Goal: Task Accomplishment & Management: Manage account settings

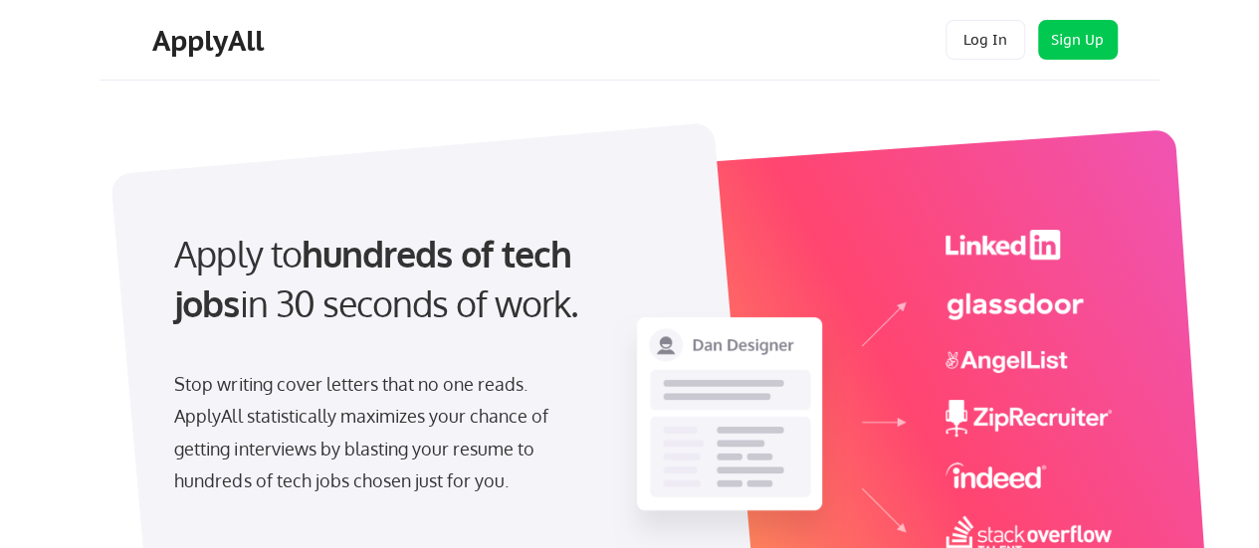
click at [991, 37] on button "Log In" at bounding box center [985, 40] width 80 height 40
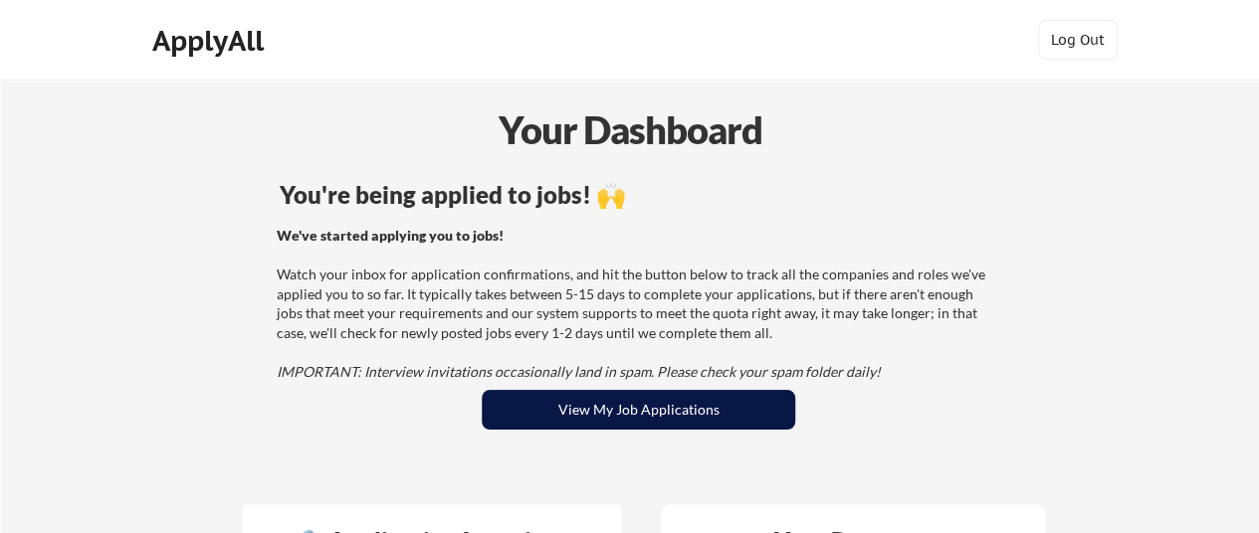
click at [623, 409] on button "View My Job Applications" at bounding box center [638, 410] width 313 height 40
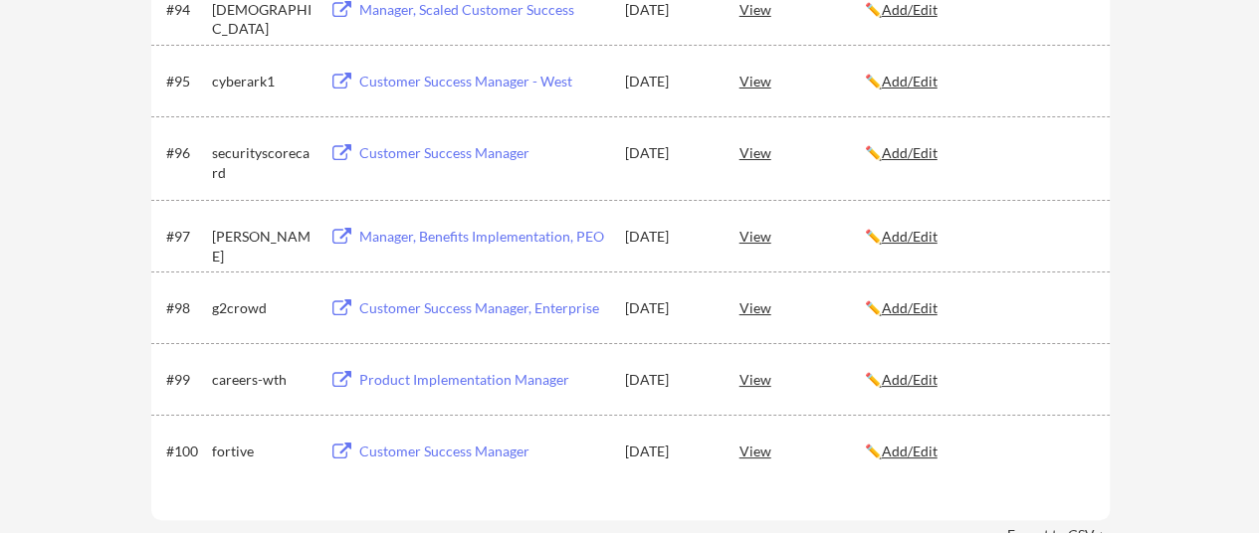
scroll to position [7630, 0]
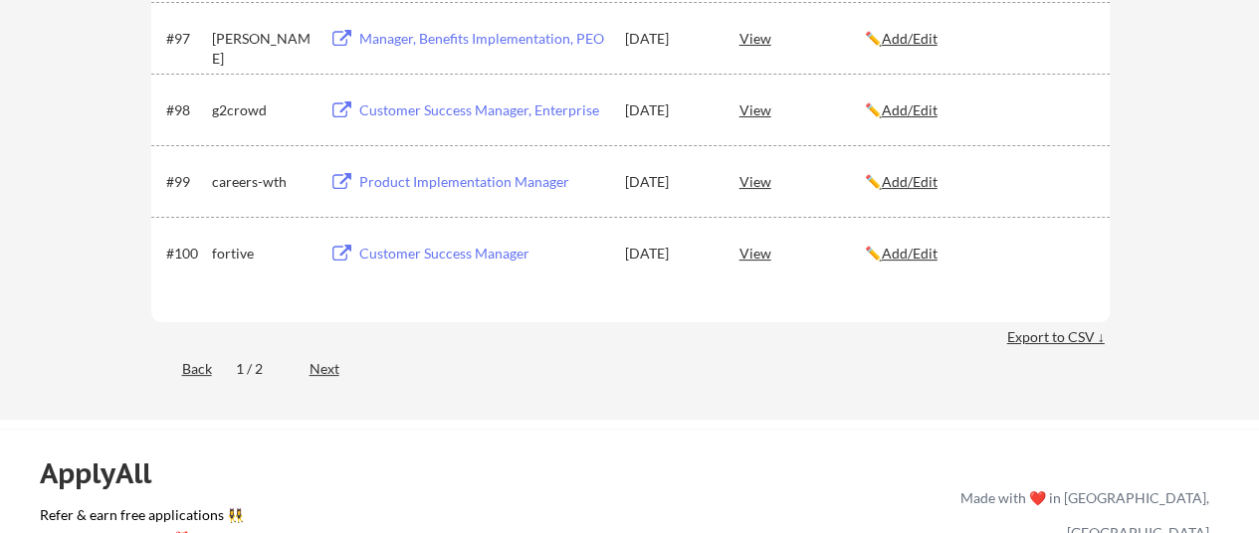
click at [326, 382] on div "Back 1 / 2 Next" at bounding box center [630, 370] width 958 height 41
click at [325, 373] on div "Next" at bounding box center [335, 369] width 53 height 20
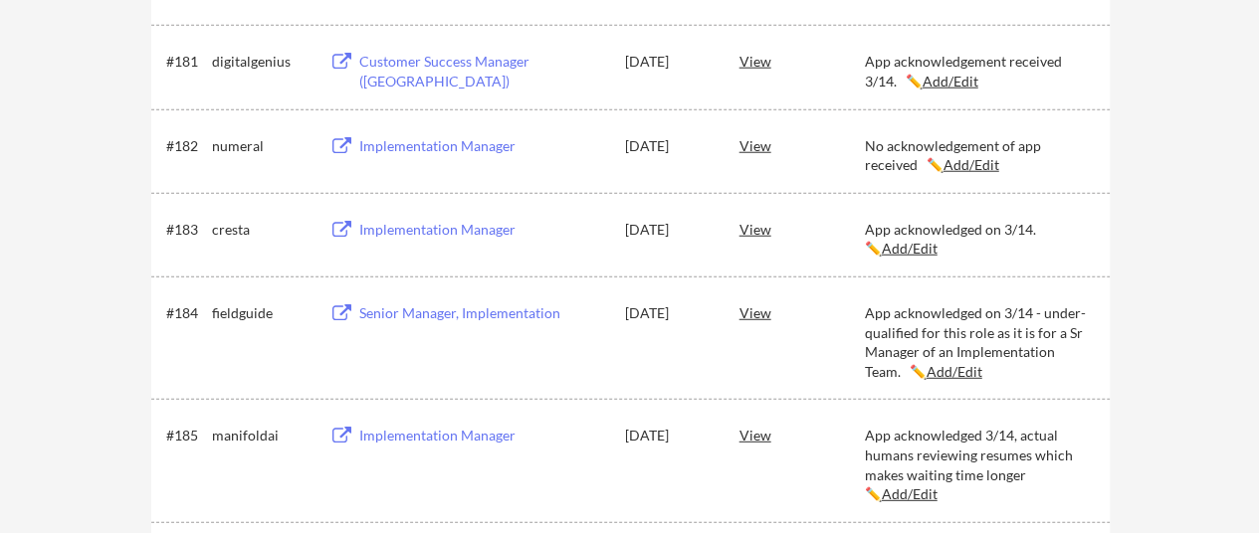
scroll to position [6371, 0]
